Goal: Information Seeking & Learning: Learn about a topic

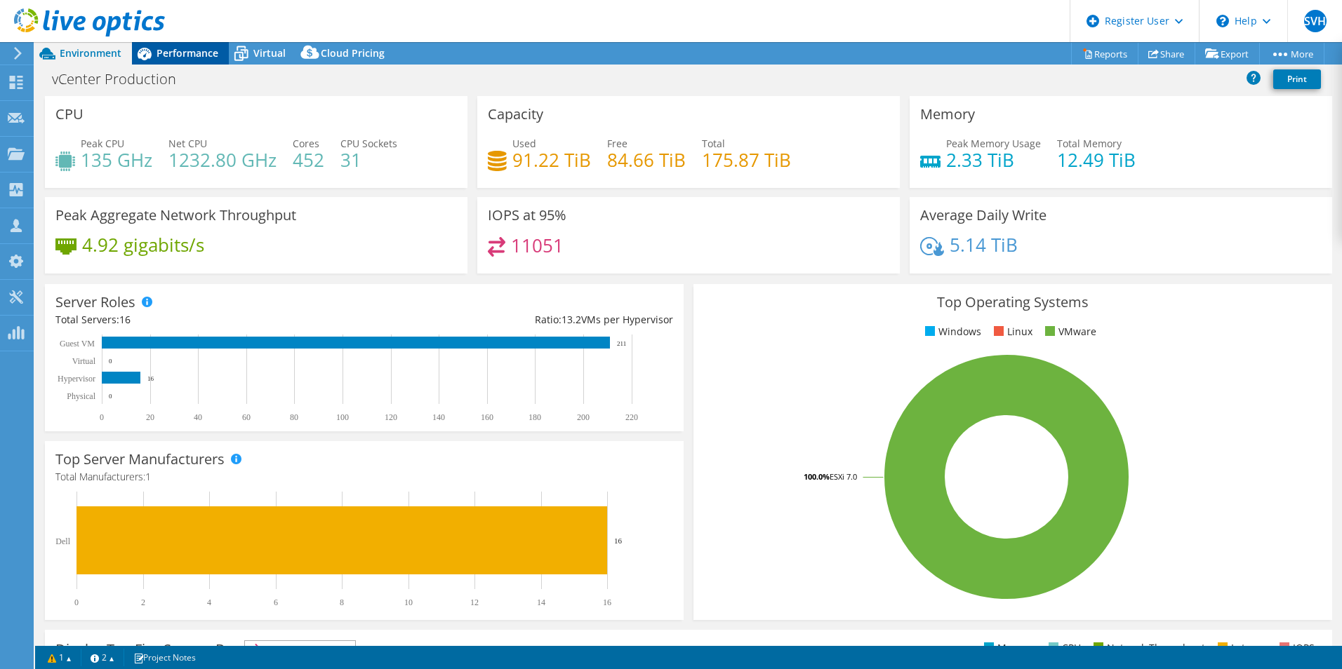
click at [196, 60] on div "Performance" at bounding box center [180, 53] width 97 height 22
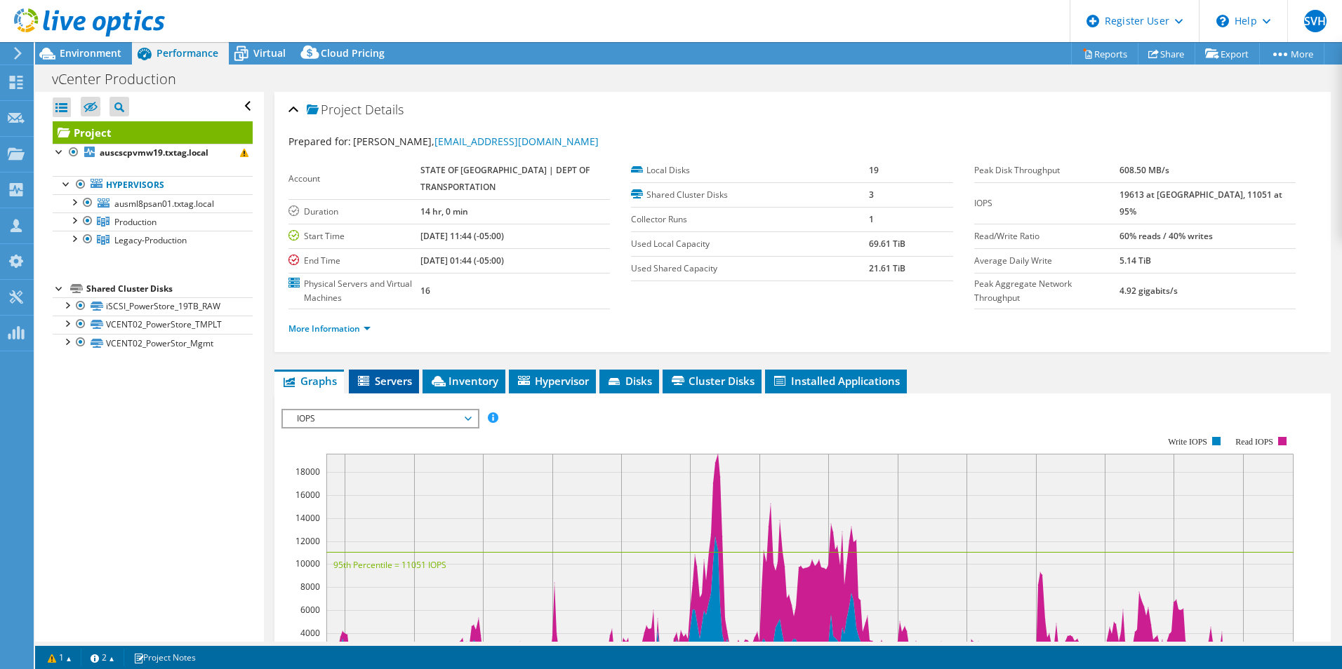
click at [390, 384] on span "Servers" at bounding box center [384, 381] width 56 height 14
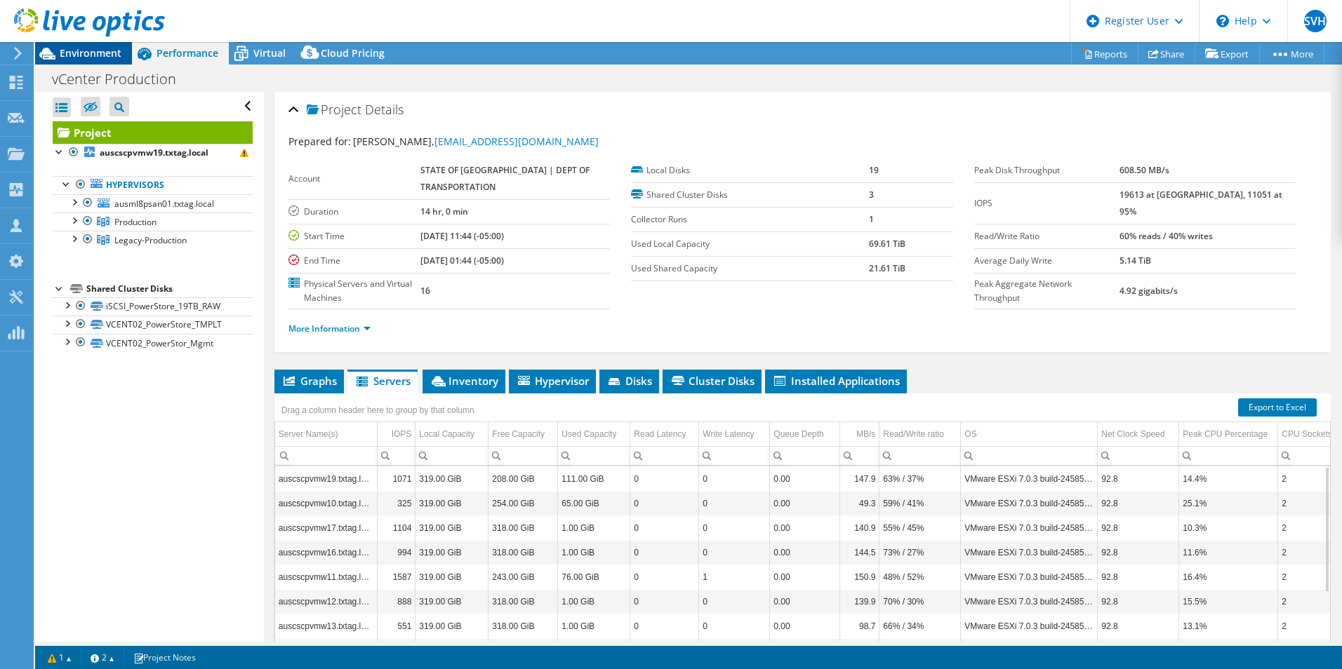
click at [56, 52] on icon at bounding box center [47, 53] width 25 height 25
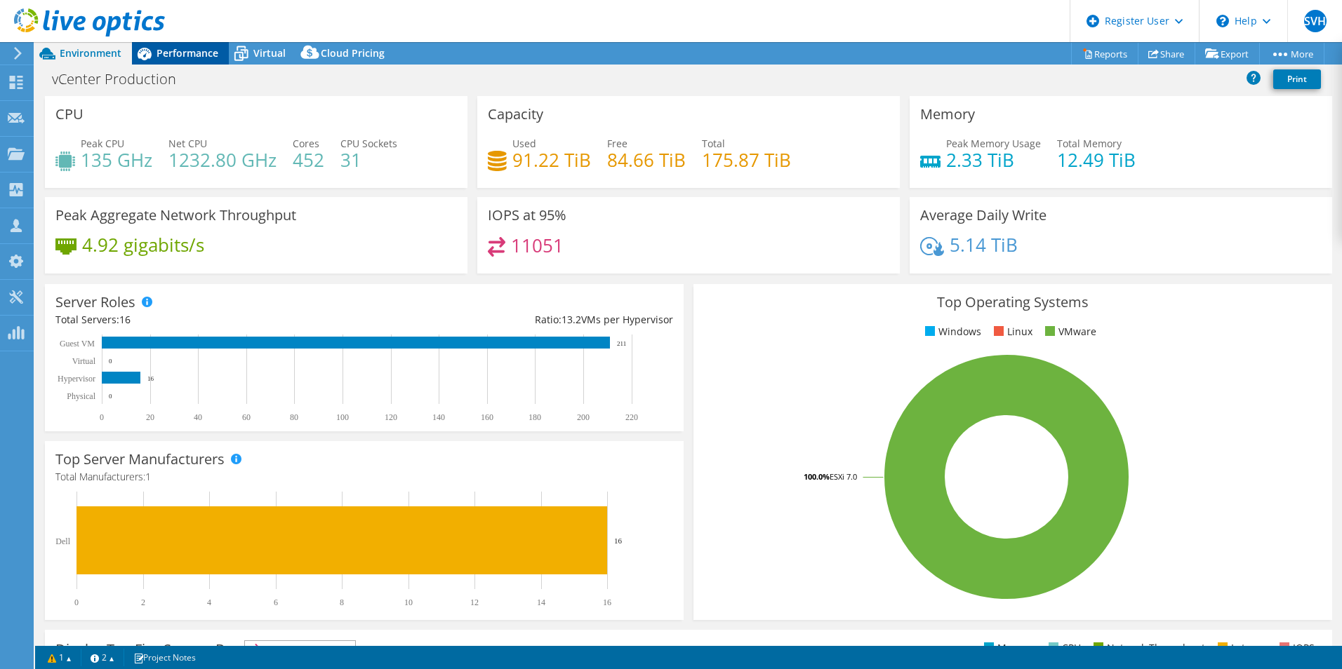
click at [199, 49] on span "Performance" at bounding box center [187, 52] width 62 height 13
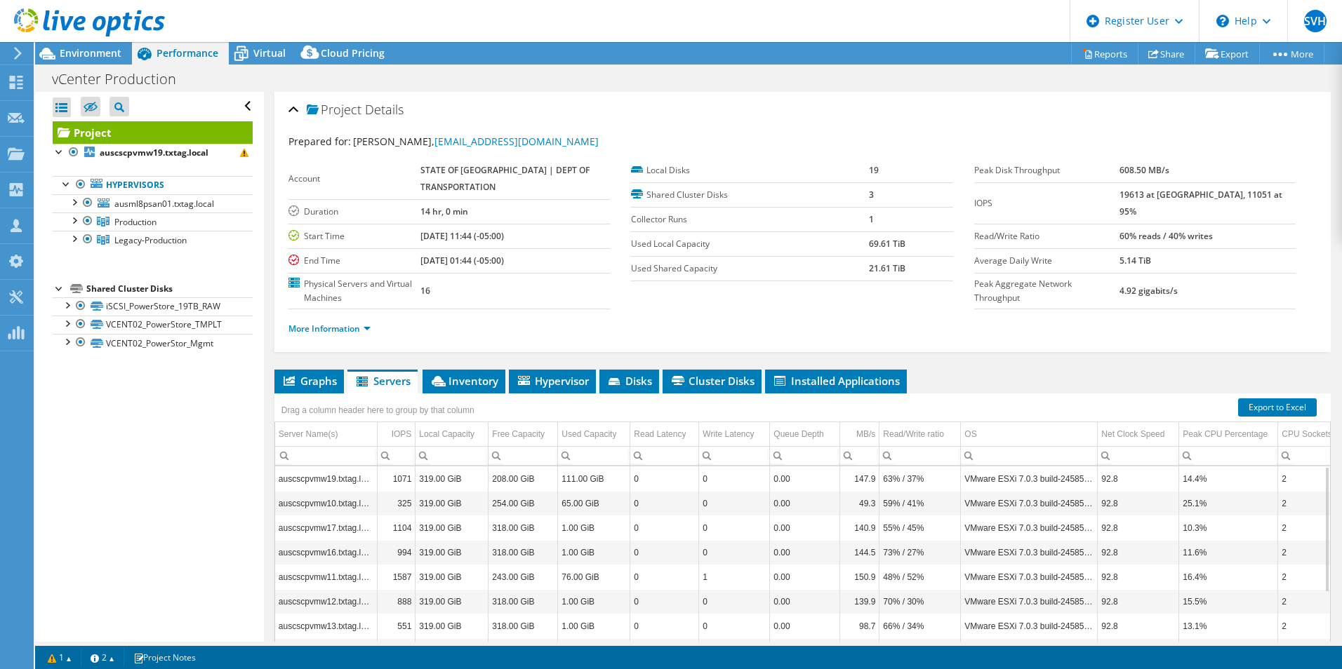
click at [360, 321] on li "More Information" at bounding box center [333, 328] width 91 height 15
click at [361, 326] on link "More Information" at bounding box center [329, 329] width 82 height 12
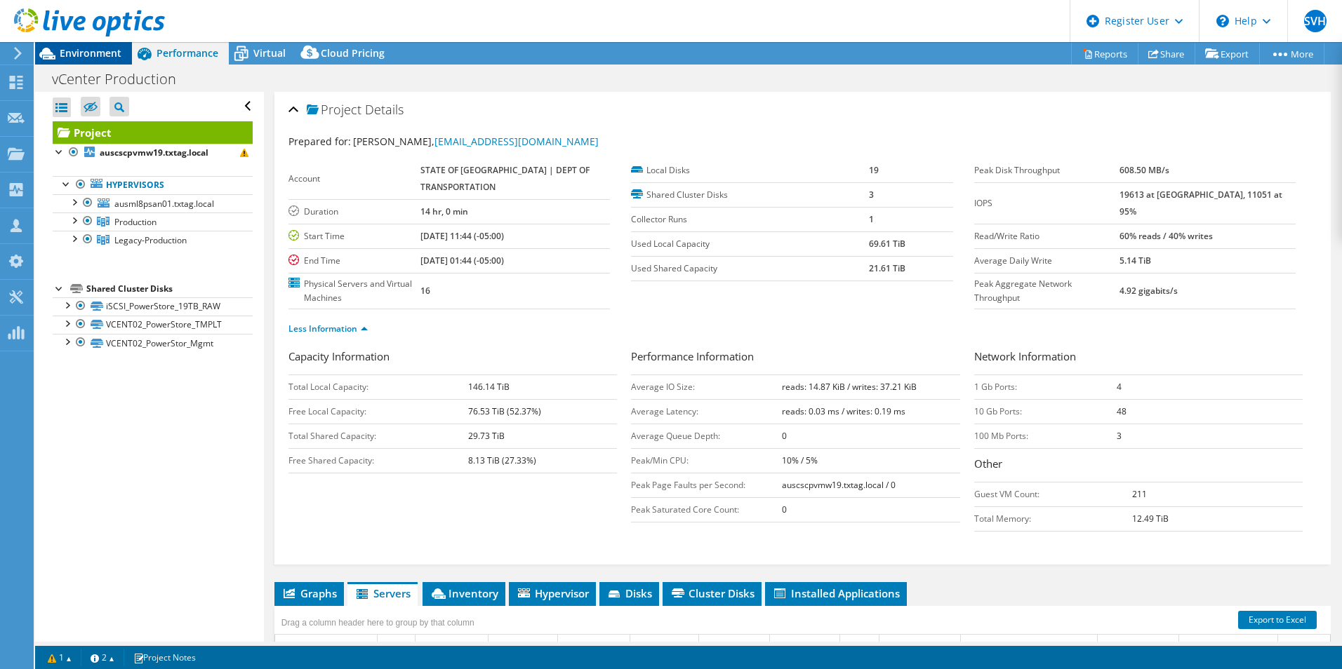
click at [94, 60] on div "Environment" at bounding box center [83, 53] width 97 height 22
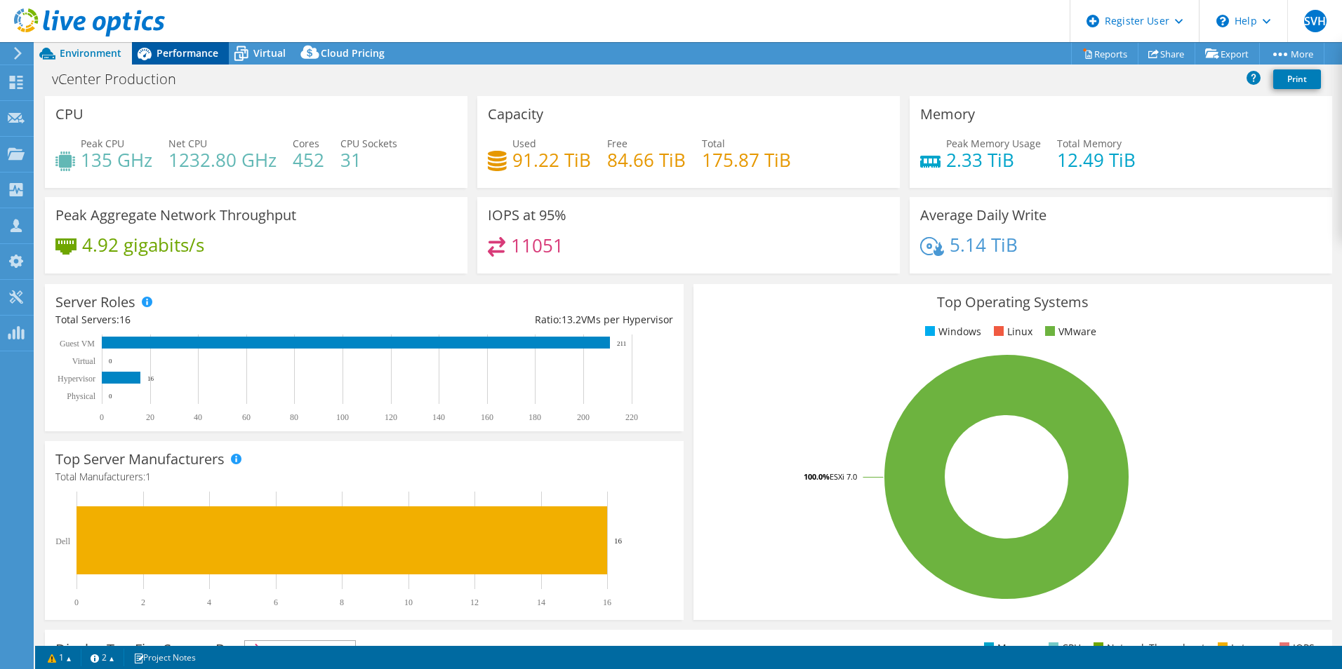
click at [193, 60] on div "Performance" at bounding box center [180, 53] width 97 height 22
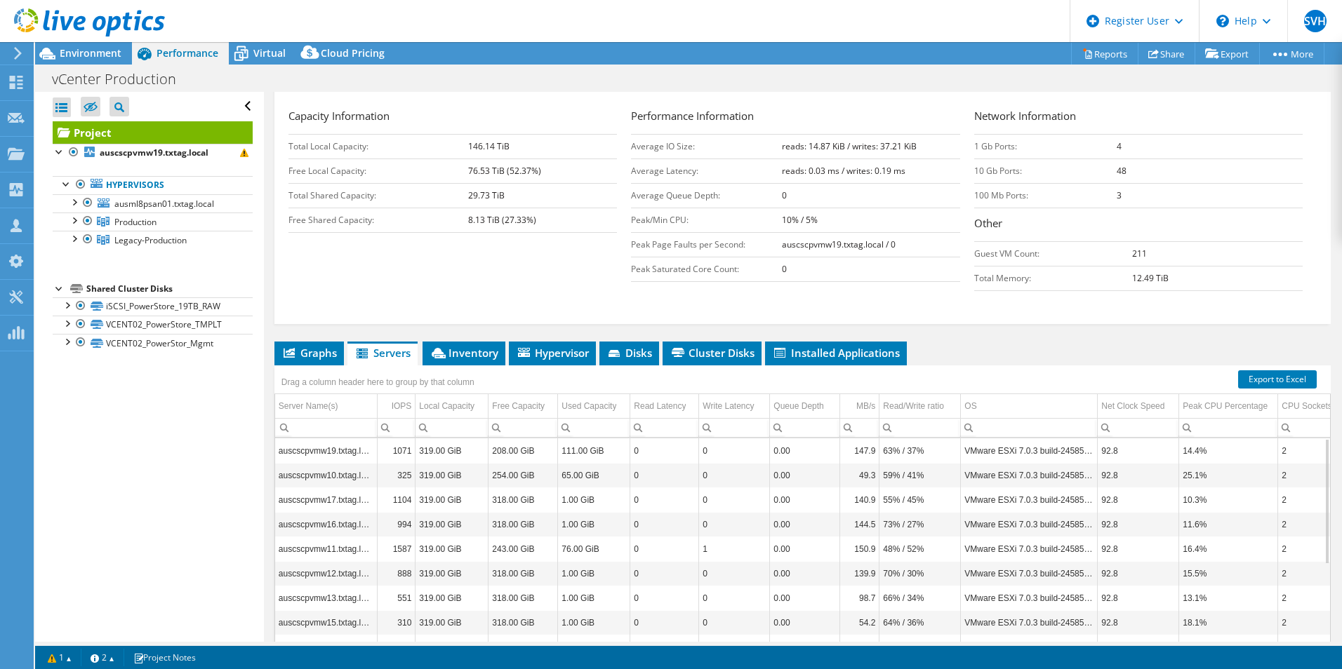
scroll to position [257, 0]
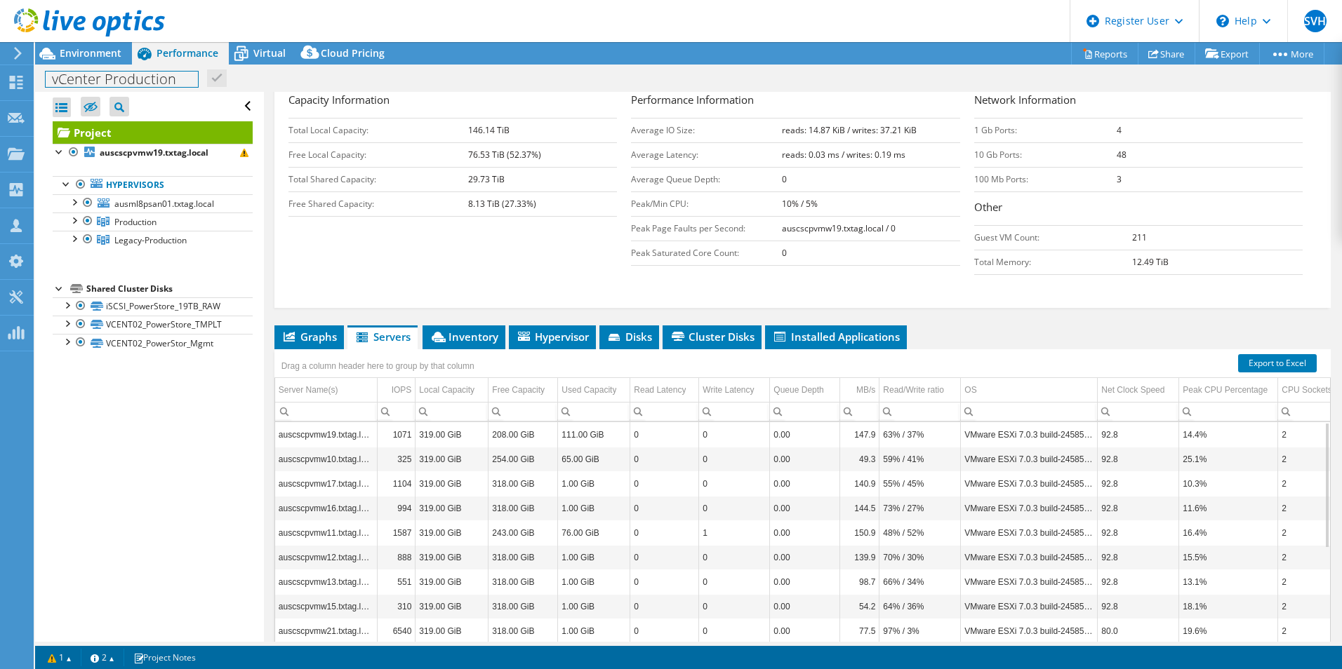
drag, startPoint x: 48, startPoint y: 77, endPoint x: 183, endPoint y: 71, distance: 135.6
click at [183, 71] on div "vCenter Production Print" at bounding box center [688, 79] width 1306 height 26
drag, startPoint x: 175, startPoint y: 83, endPoint x: 41, endPoint y: 80, distance: 134.1
click at [41, 80] on div "vCenter Production Print" at bounding box center [688, 79] width 1306 height 26
paste h1
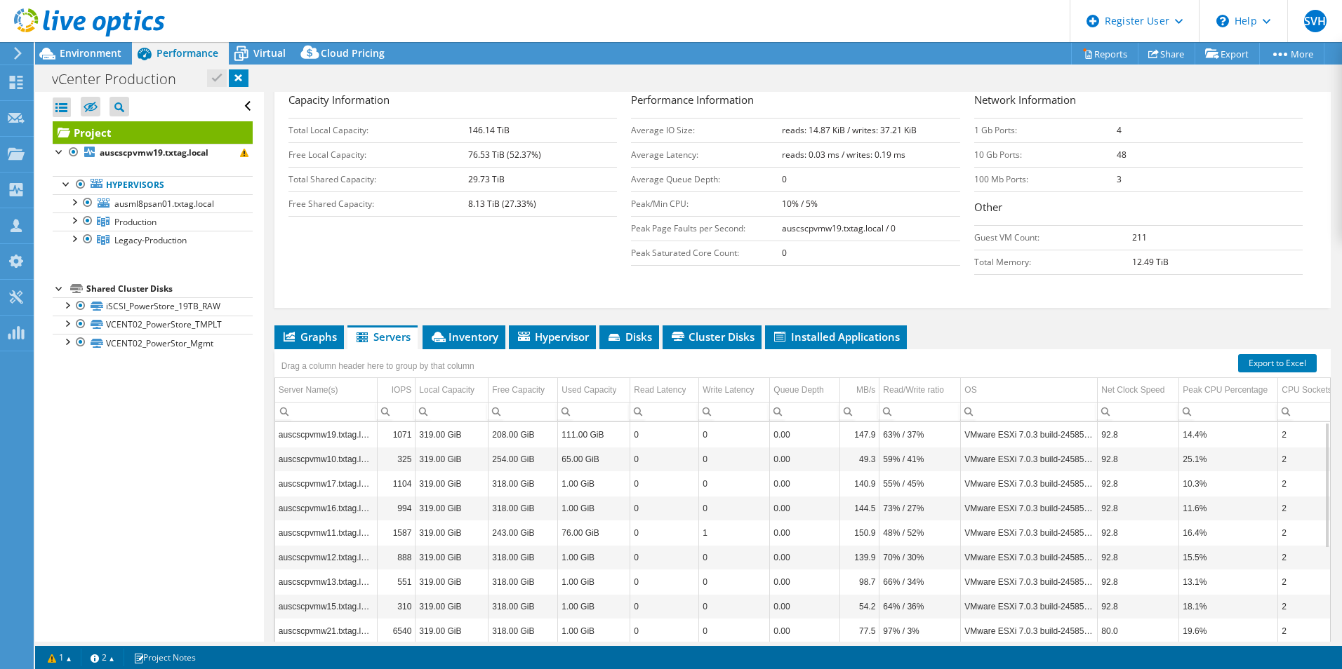
click at [234, 72] on link at bounding box center [239, 78] width 20 height 18
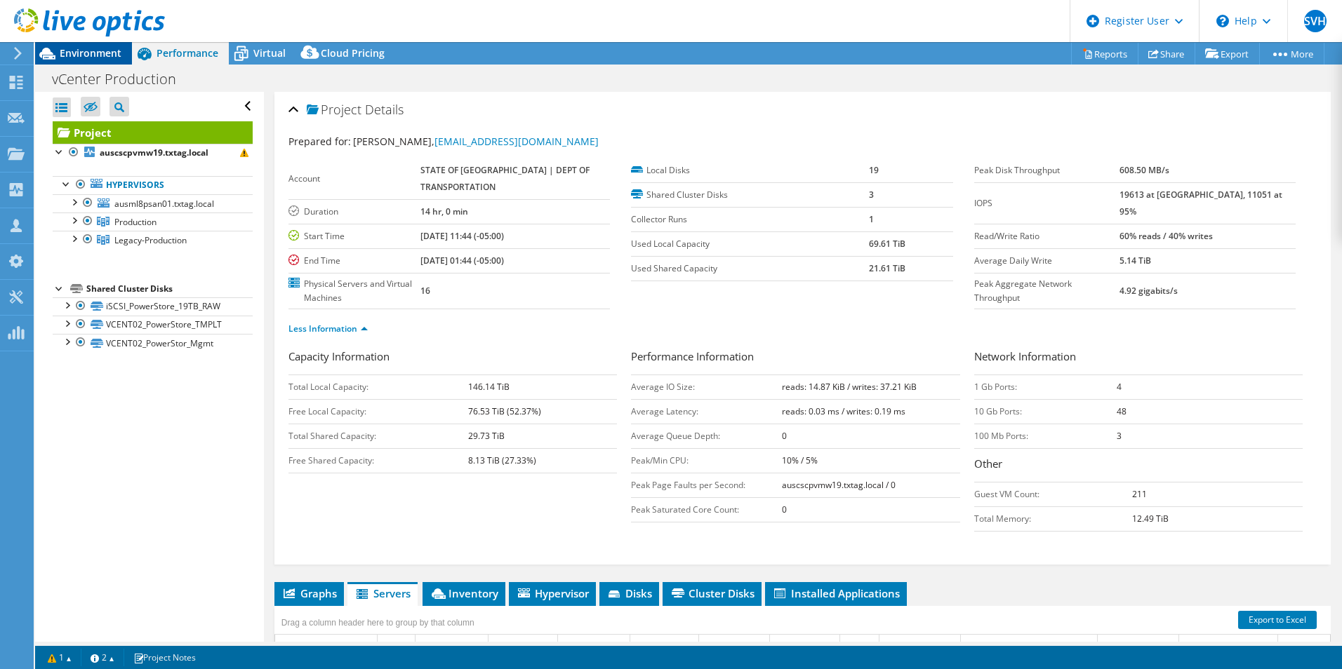
click at [89, 58] on span "Environment" at bounding box center [91, 52] width 62 height 13
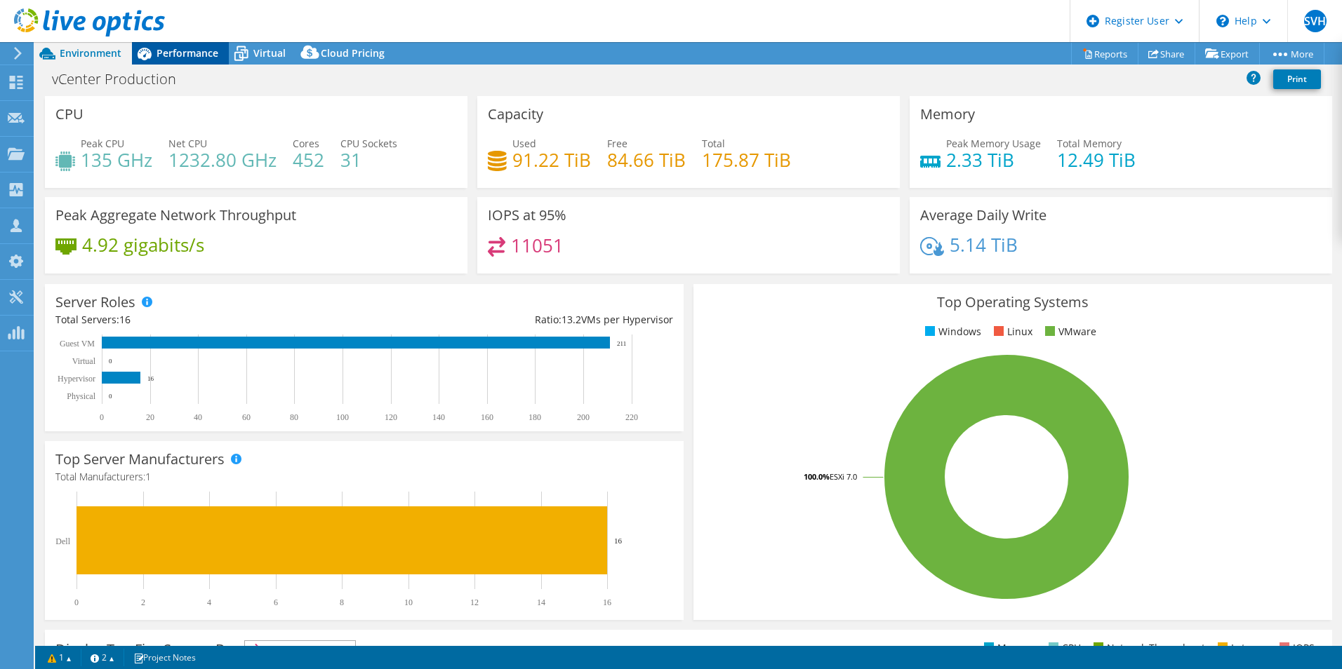
click at [187, 53] on span "Performance" at bounding box center [187, 52] width 62 height 13
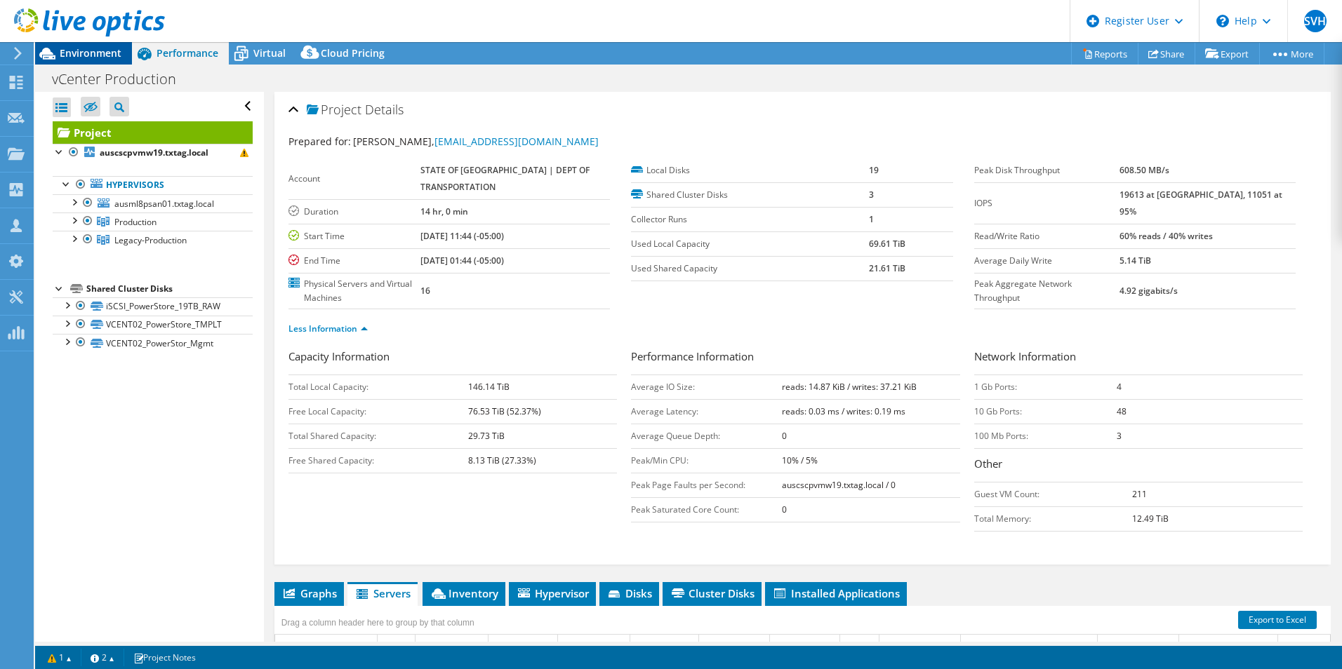
click at [83, 55] on span "Environment" at bounding box center [91, 52] width 62 height 13
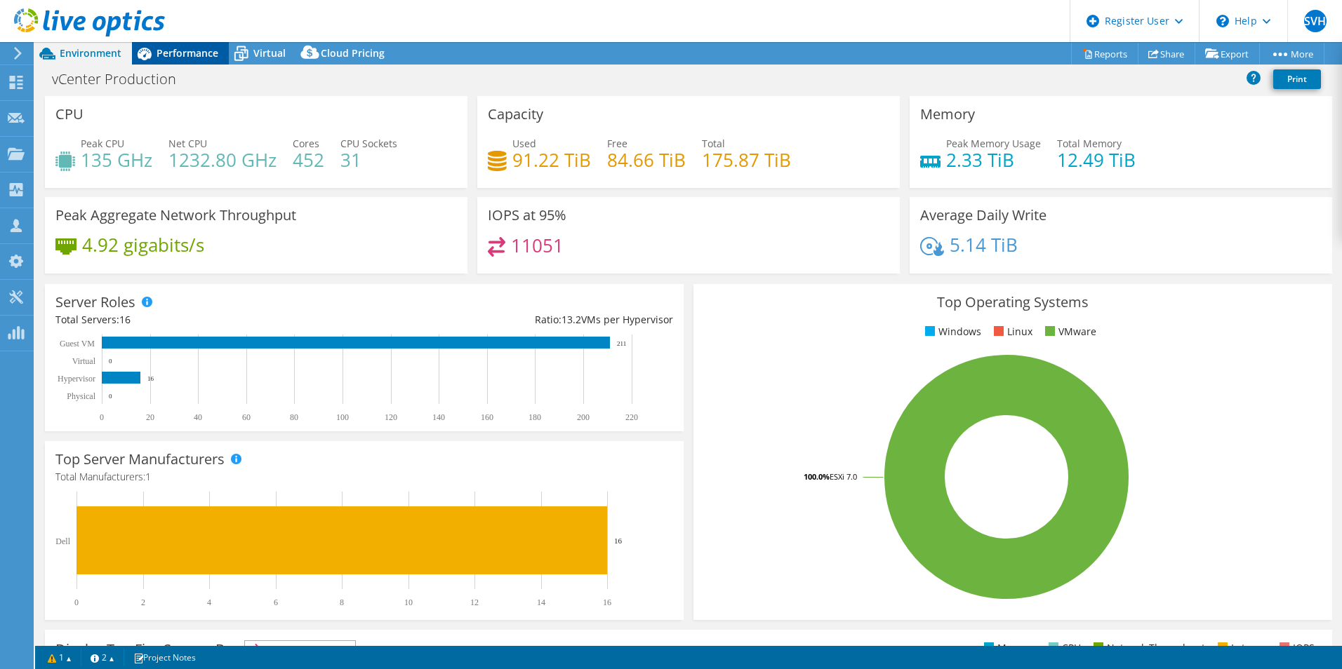
click at [210, 50] on span "Performance" at bounding box center [187, 52] width 62 height 13
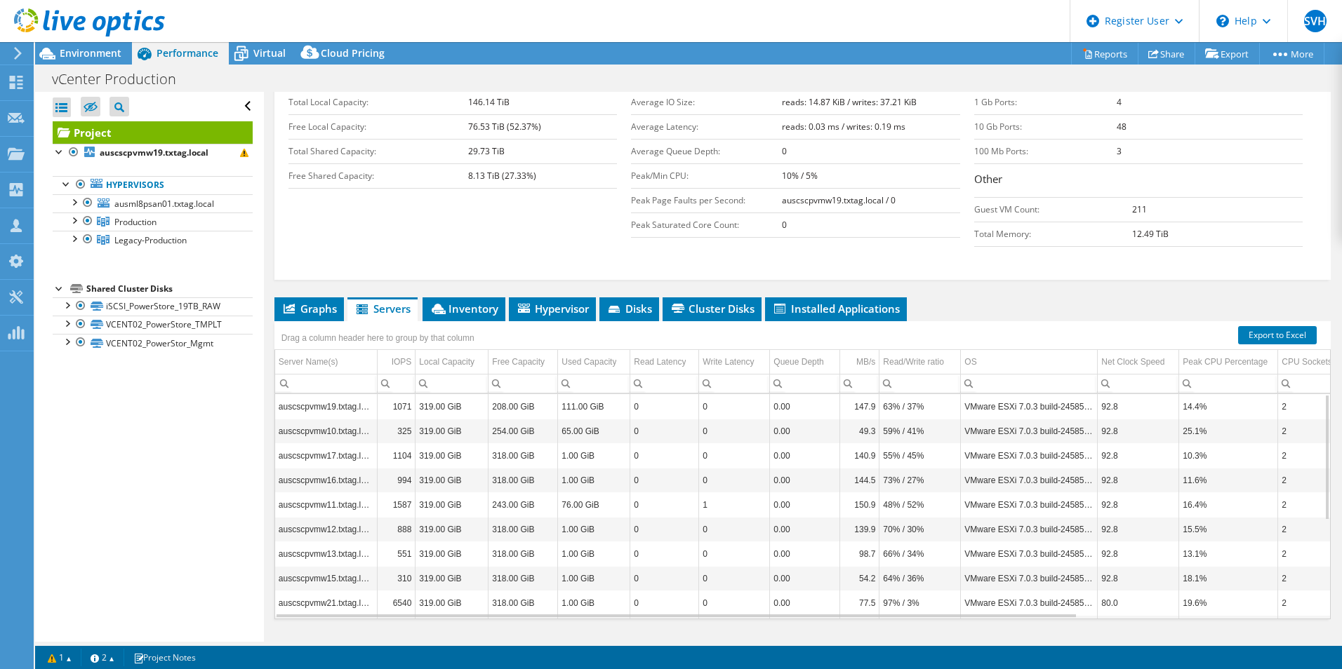
scroll to position [286, 0]
click at [316, 309] on span "Graphs" at bounding box center [308, 308] width 55 height 14
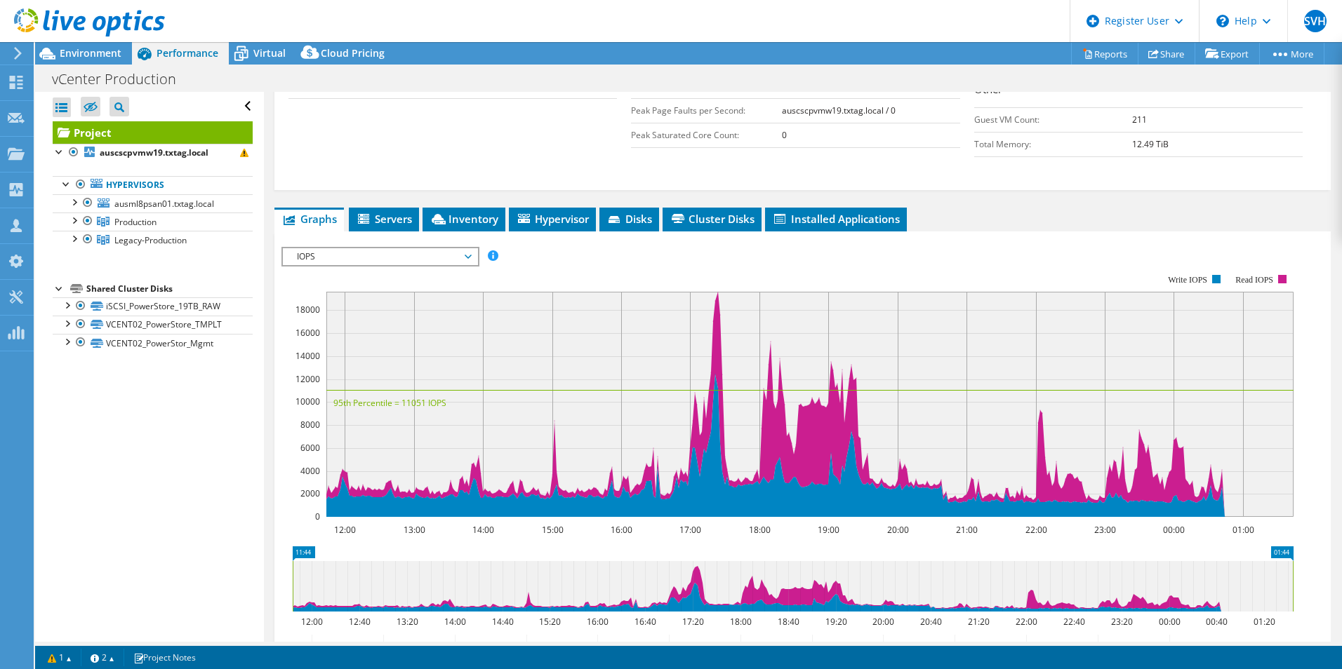
scroll to position [375, 0]
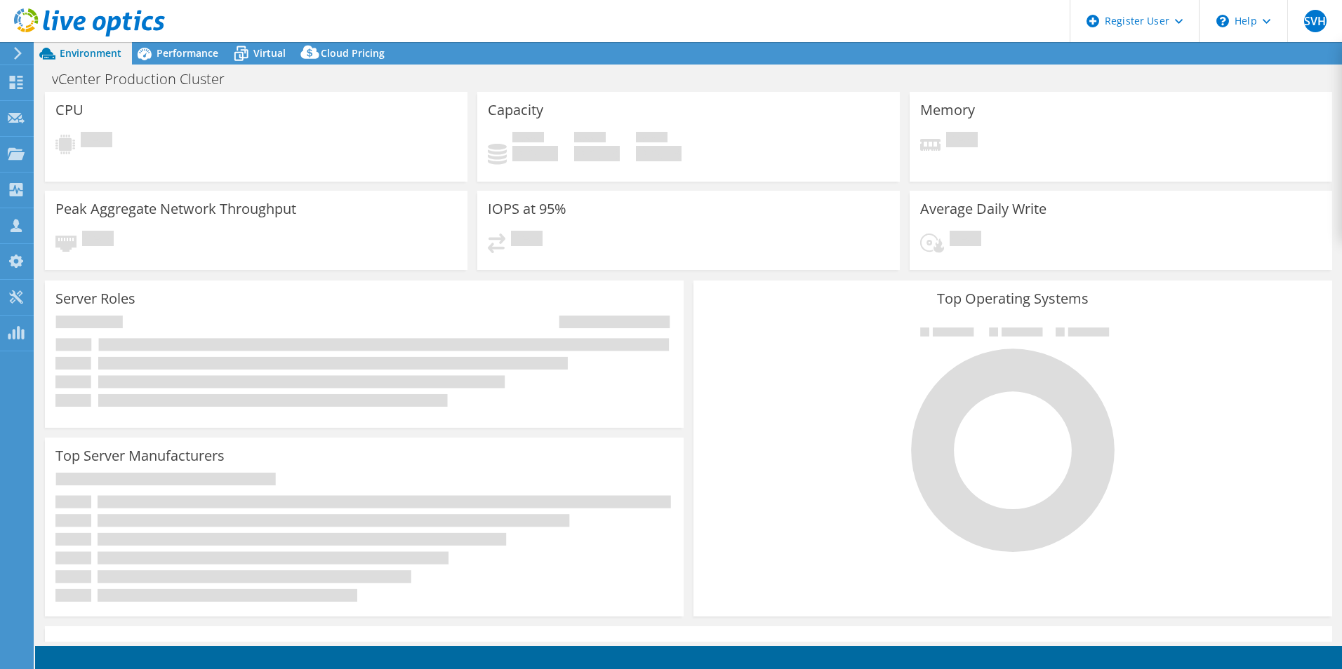
select select "USD"
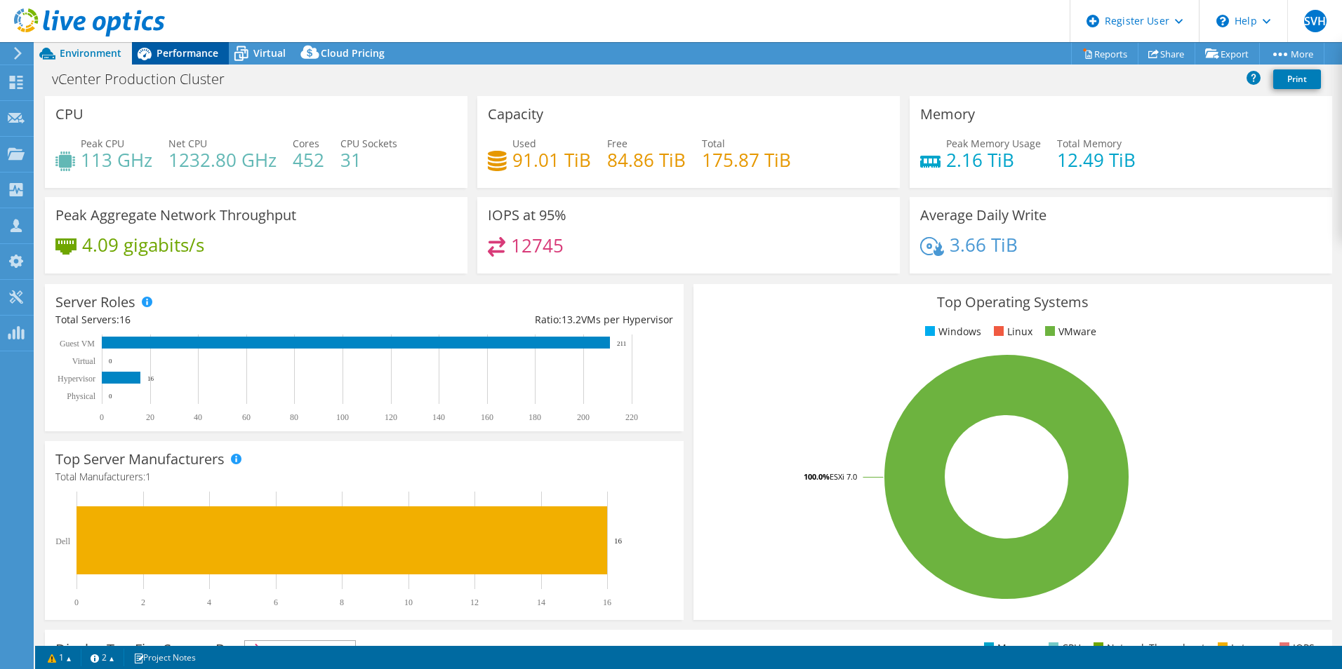
click at [182, 48] on span "Performance" at bounding box center [187, 52] width 62 height 13
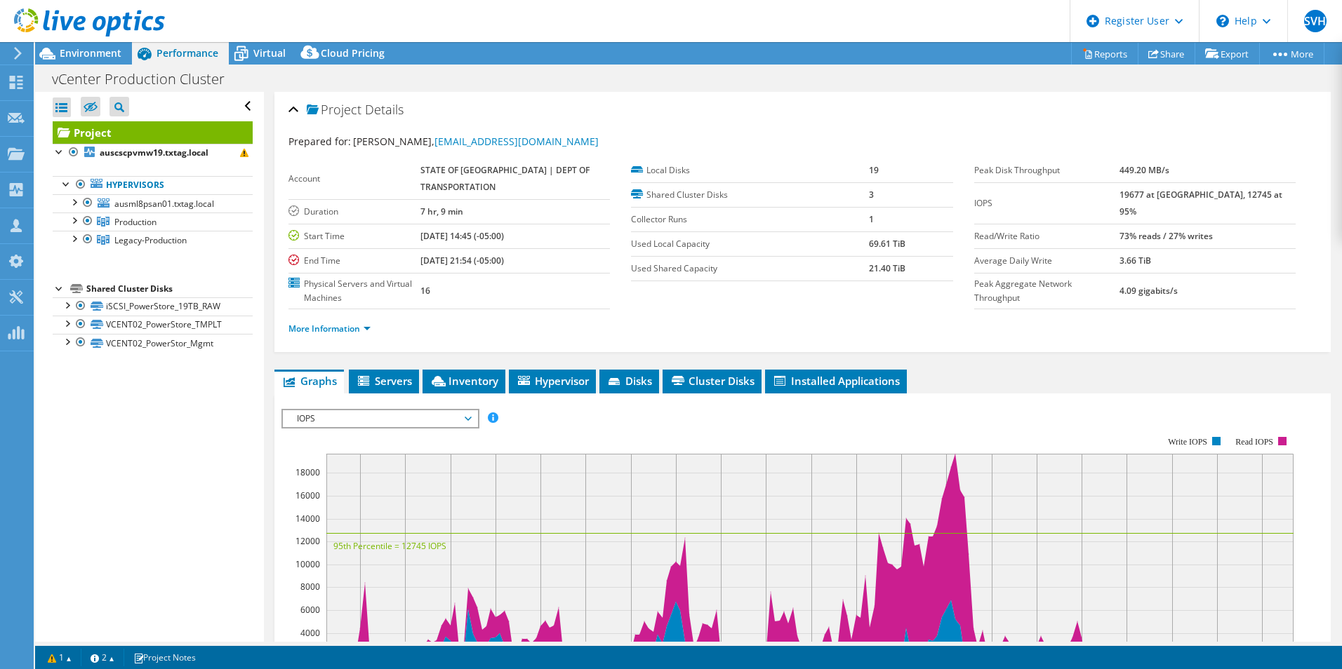
click at [78, 44] on div at bounding box center [82, 23] width 165 height 47
click at [84, 51] on span "Environment" at bounding box center [91, 52] width 62 height 13
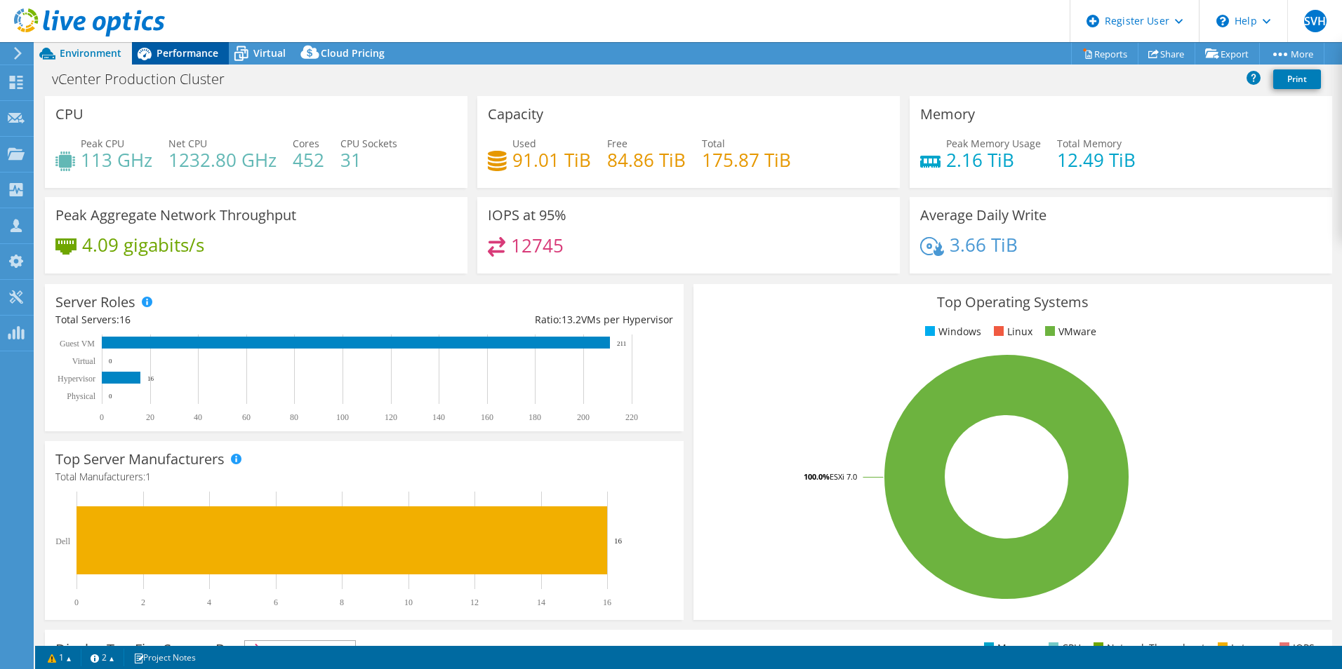
click at [190, 42] on div "Performance" at bounding box center [180, 53] width 97 height 22
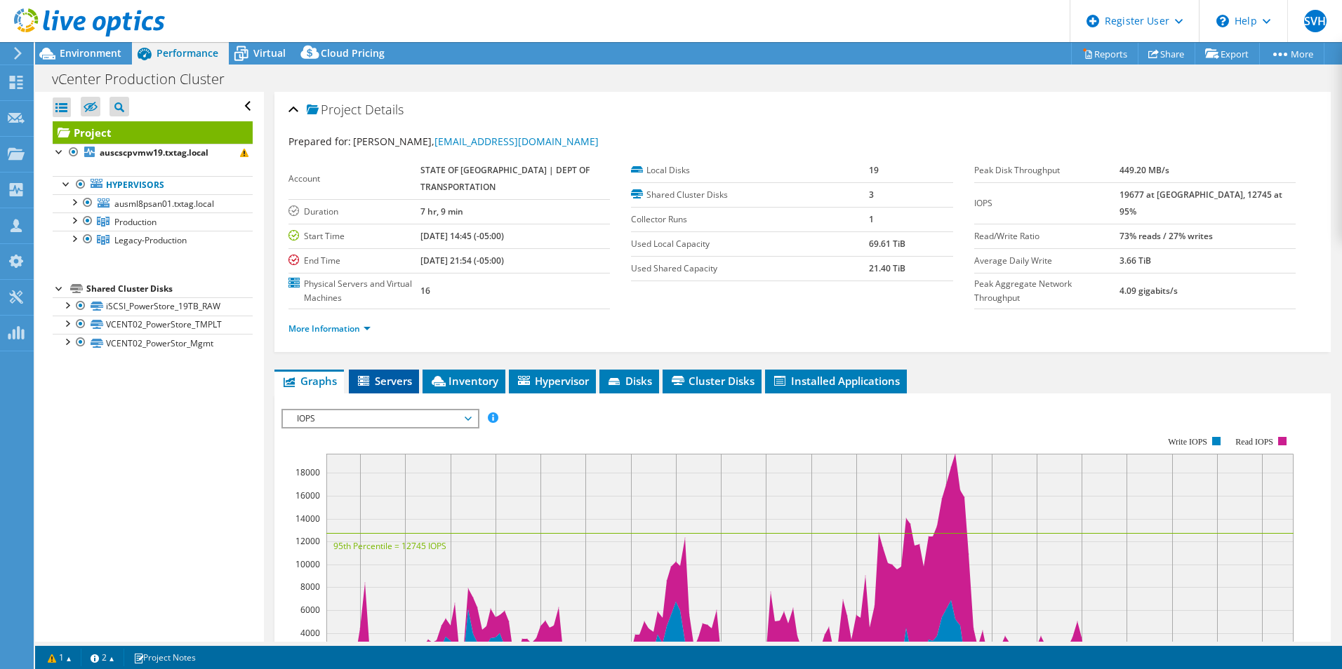
click at [401, 389] on li "Servers" at bounding box center [384, 382] width 70 height 24
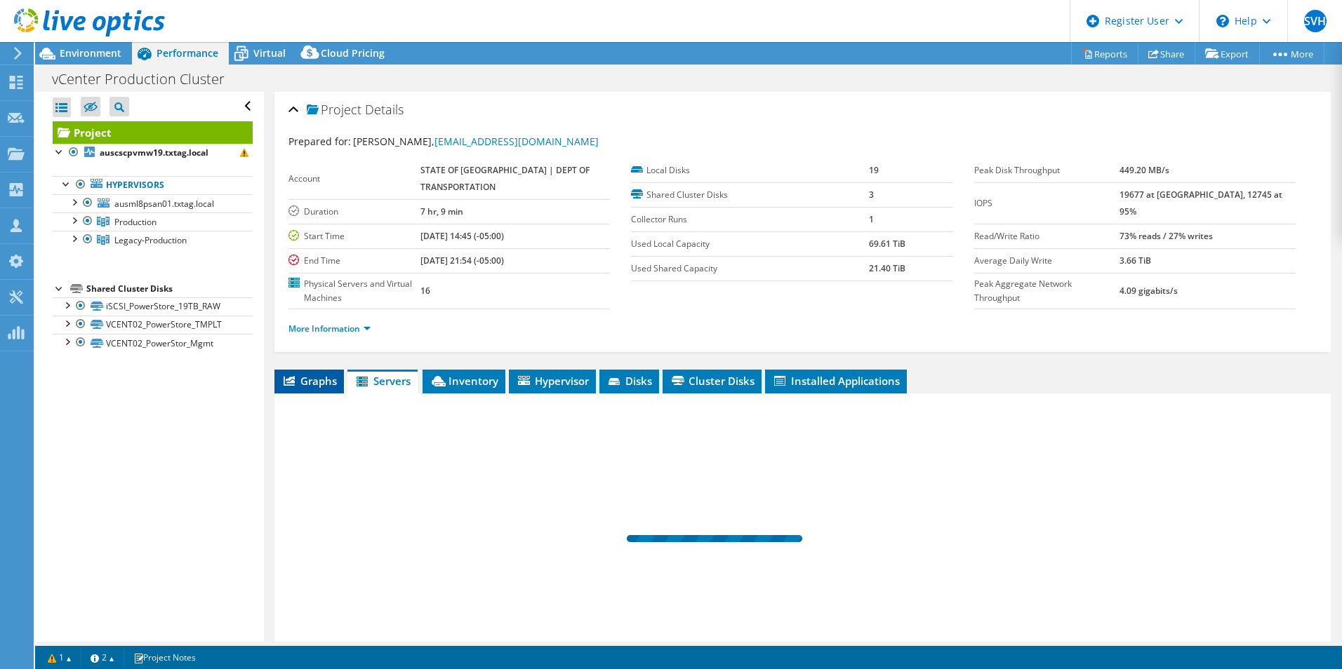
click at [319, 384] on span "Graphs" at bounding box center [308, 381] width 55 height 14
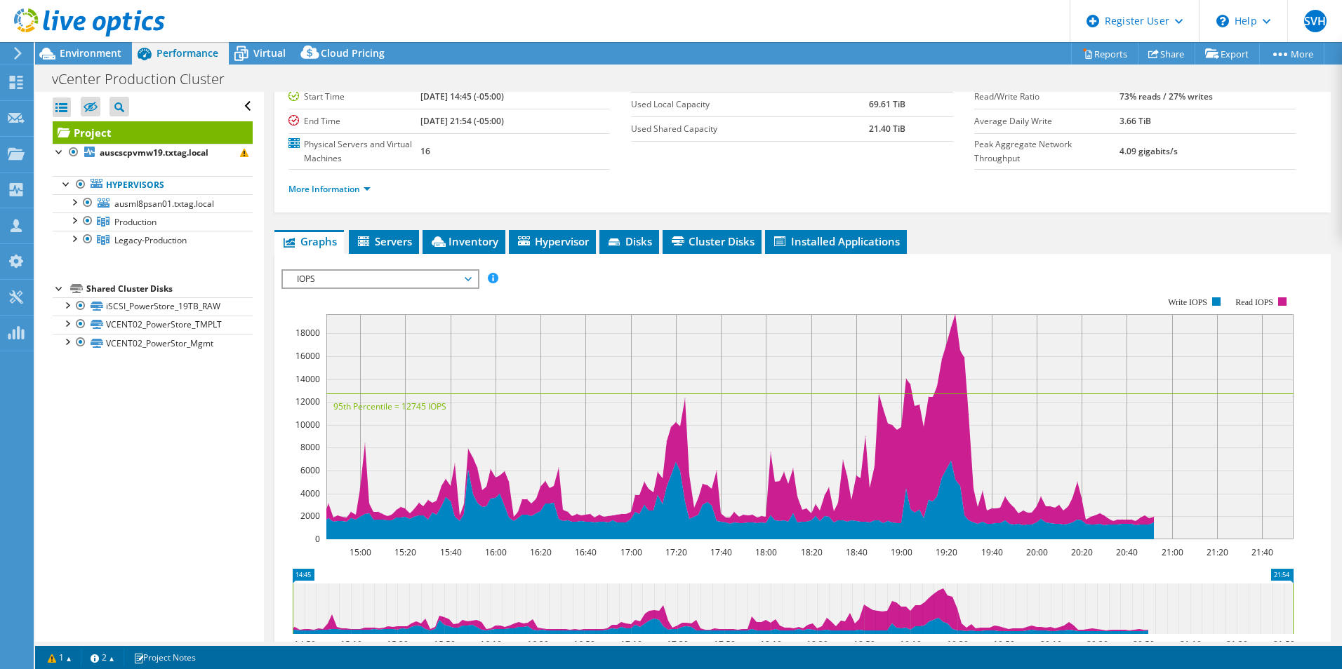
scroll to position [143, 0]
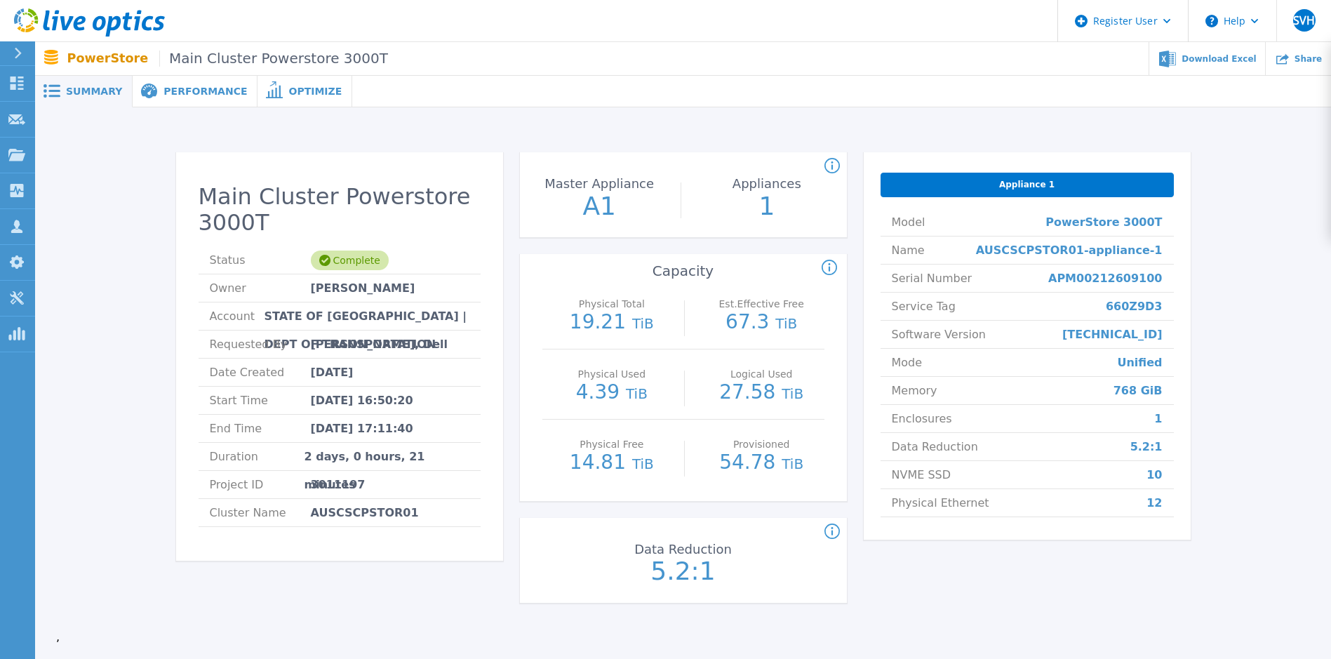
click at [205, 86] on span "Performance" at bounding box center [204, 91] width 83 height 10
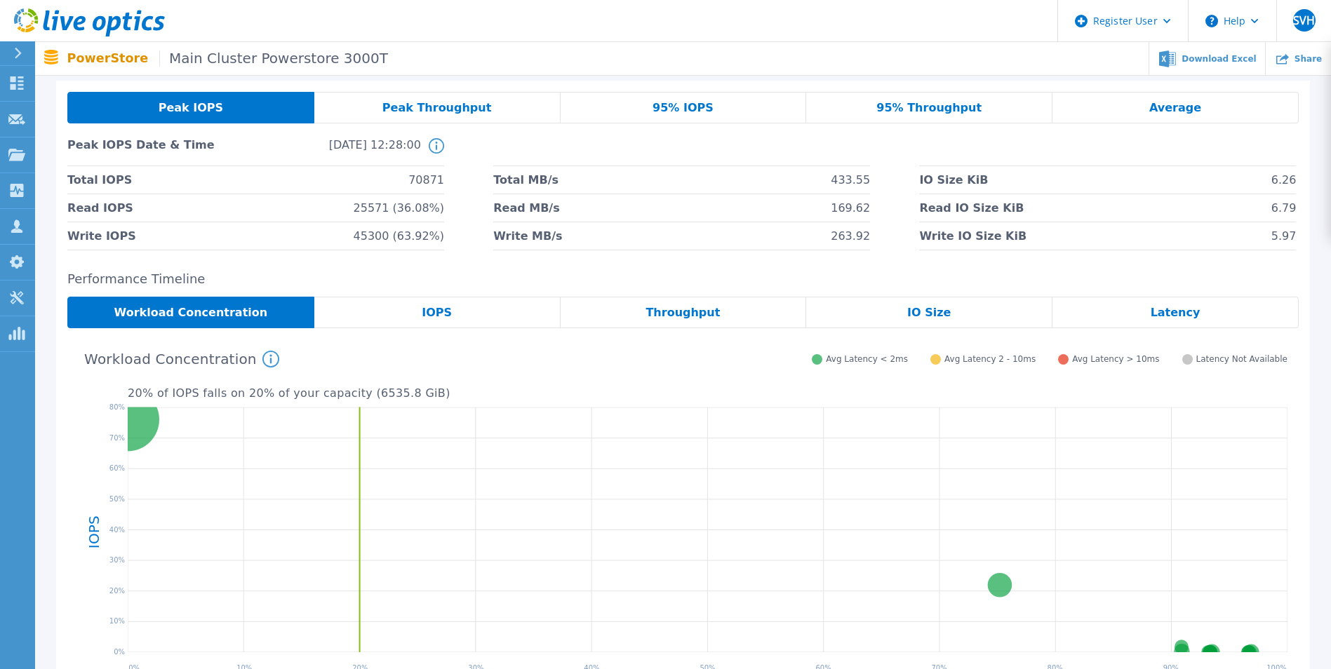
scroll to position [70, 0]
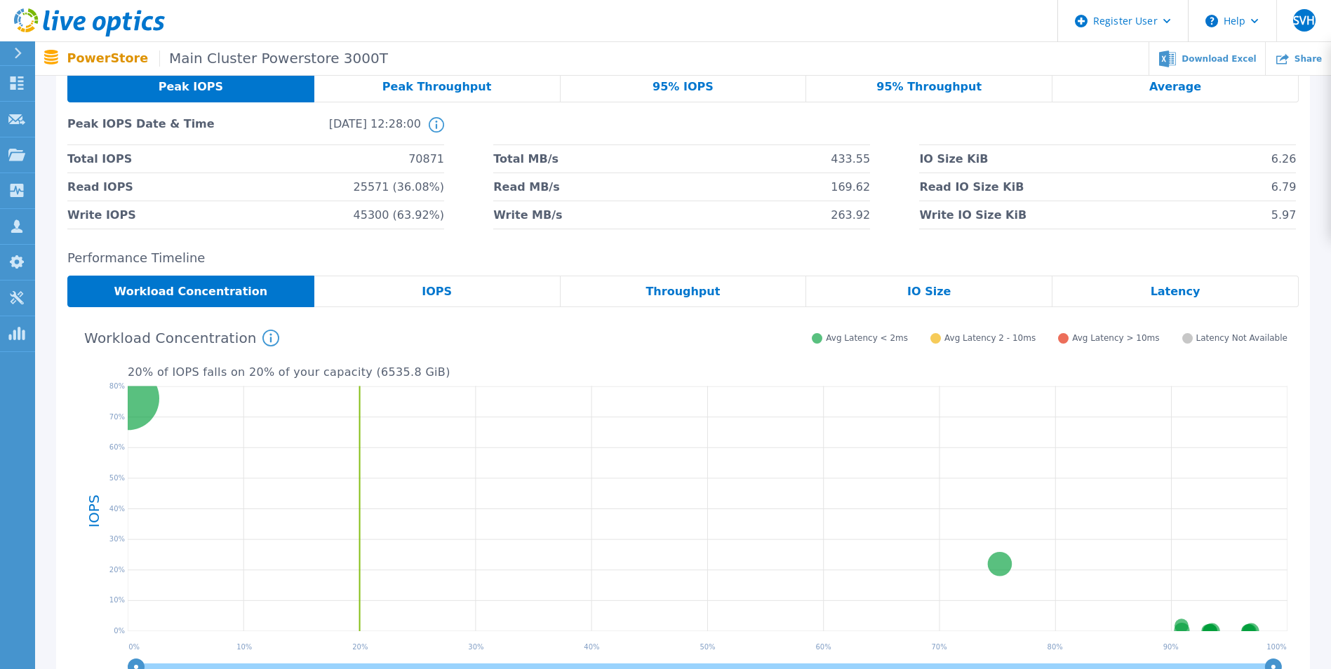
click at [702, 83] on span "95% IOPS" at bounding box center [683, 86] width 61 height 11
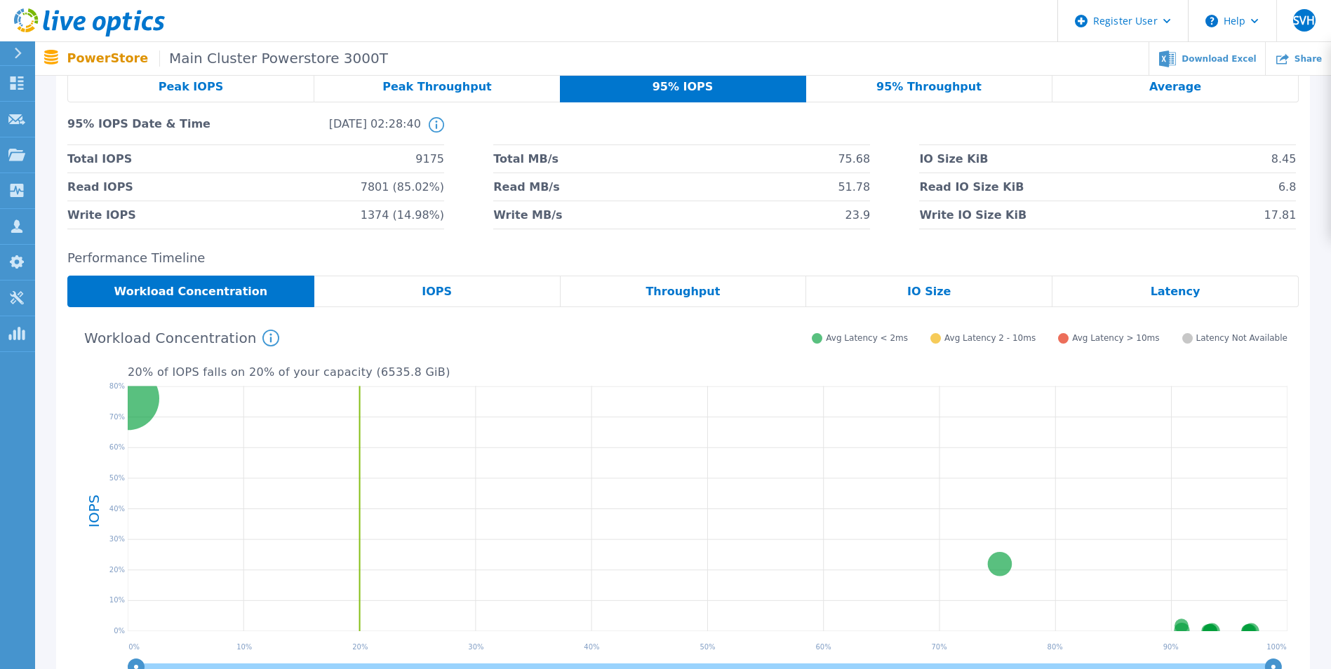
click at [409, 94] on div "Peak Throughput" at bounding box center [437, 87] width 246 height 32
